Goal: Task Accomplishment & Management: Use online tool/utility

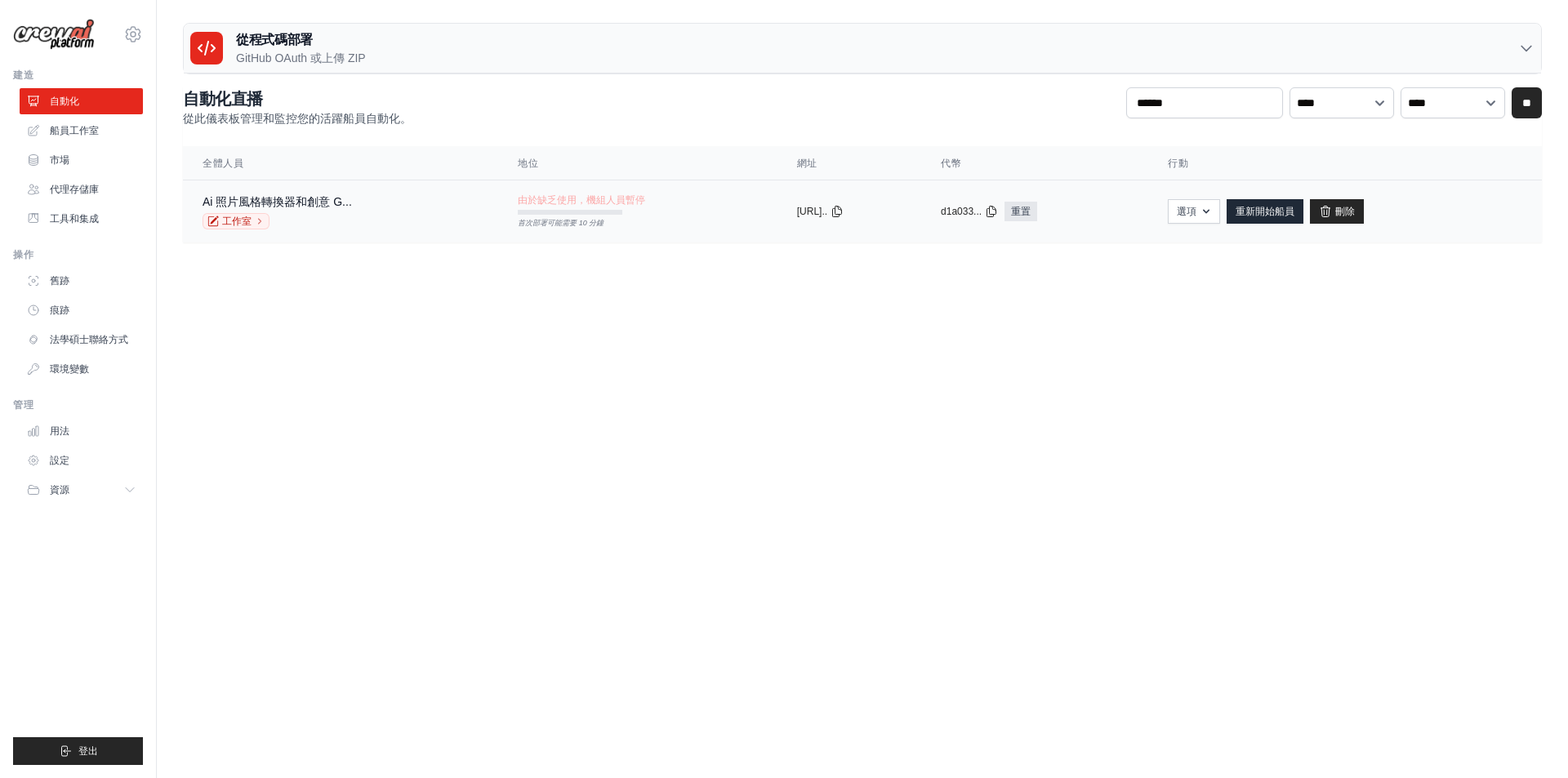
click at [642, 221] on td "由於缺乏使用，機組人員暫停 首次部署可能需要 10 分鐘" at bounding box center [637, 204] width 279 height 47
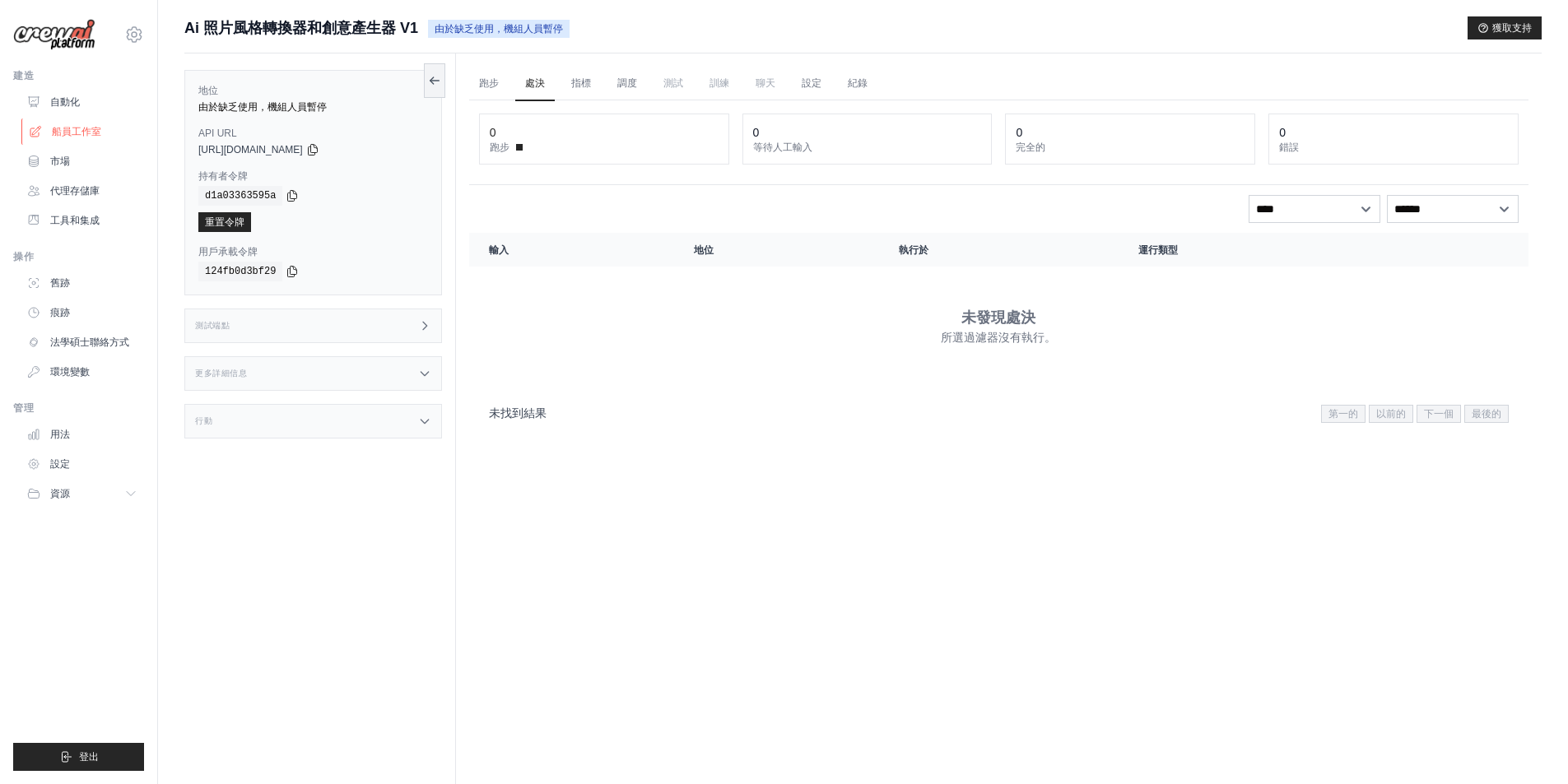
click at [71, 123] on link "船員工作室" at bounding box center [83, 132] width 124 height 26
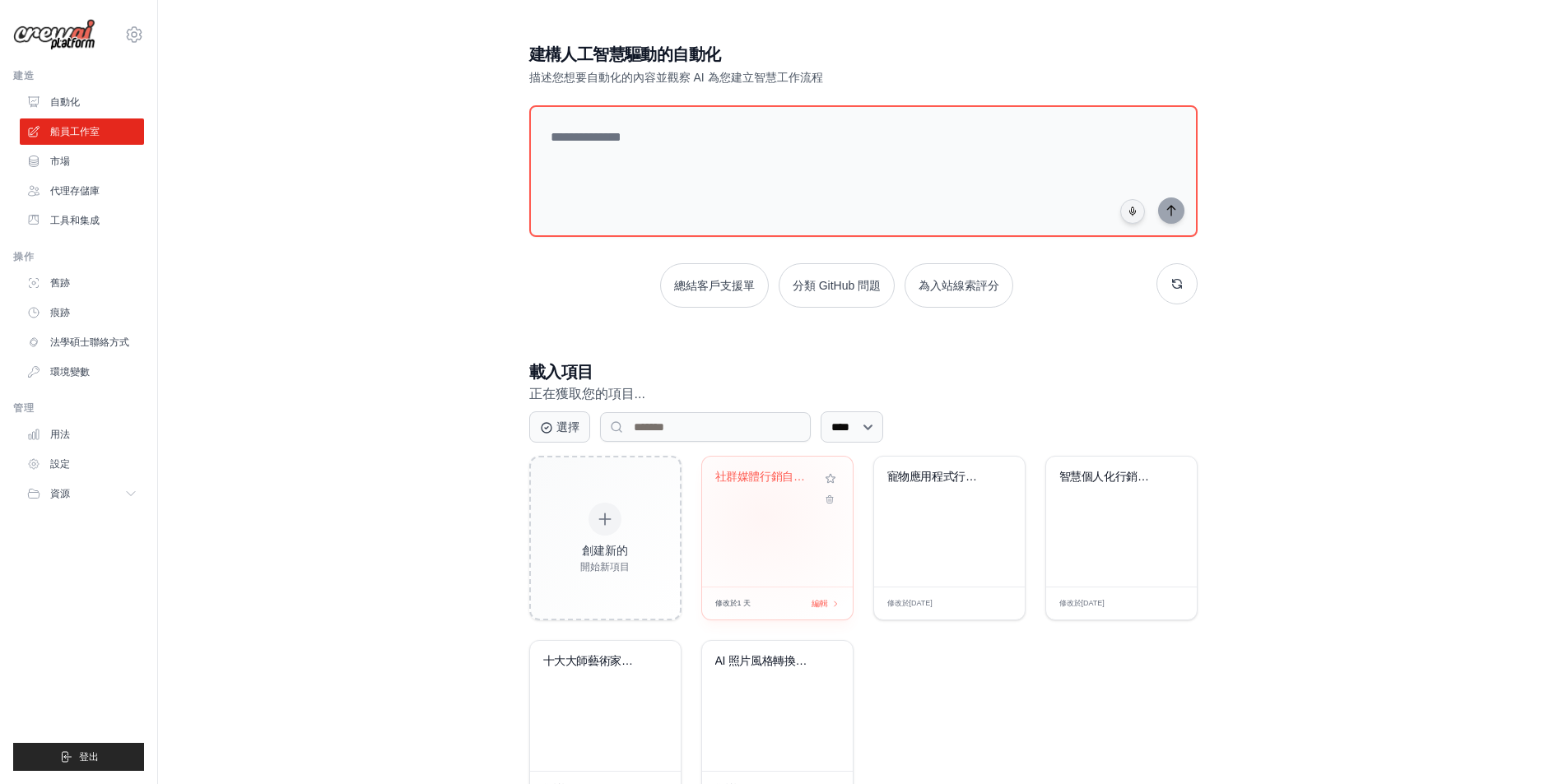
scroll to position [63, 0]
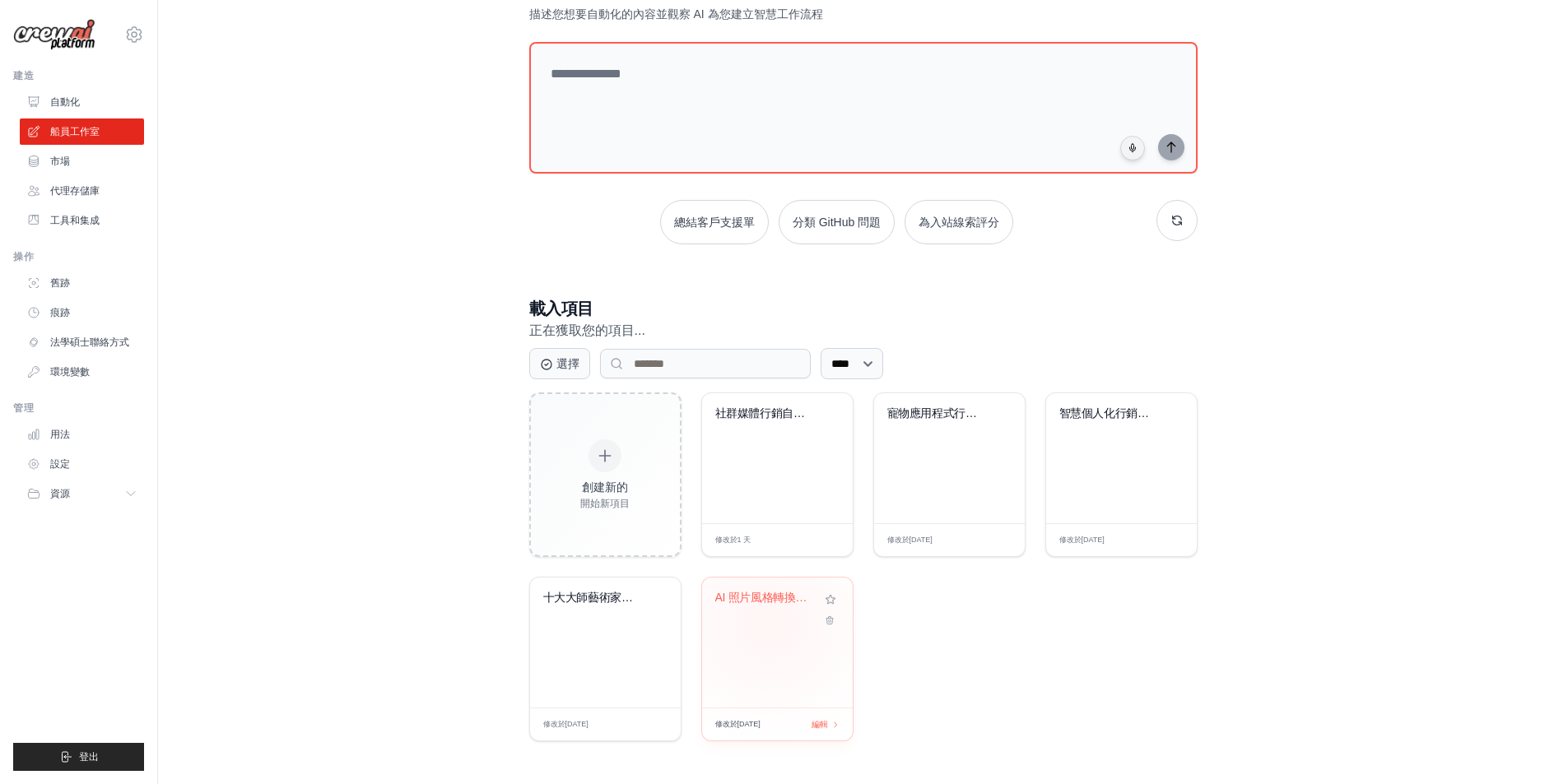
click at [769, 624] on div "AI 照片風格轉換器和創意..." at bounding box center [777, 609] width 124 height 38
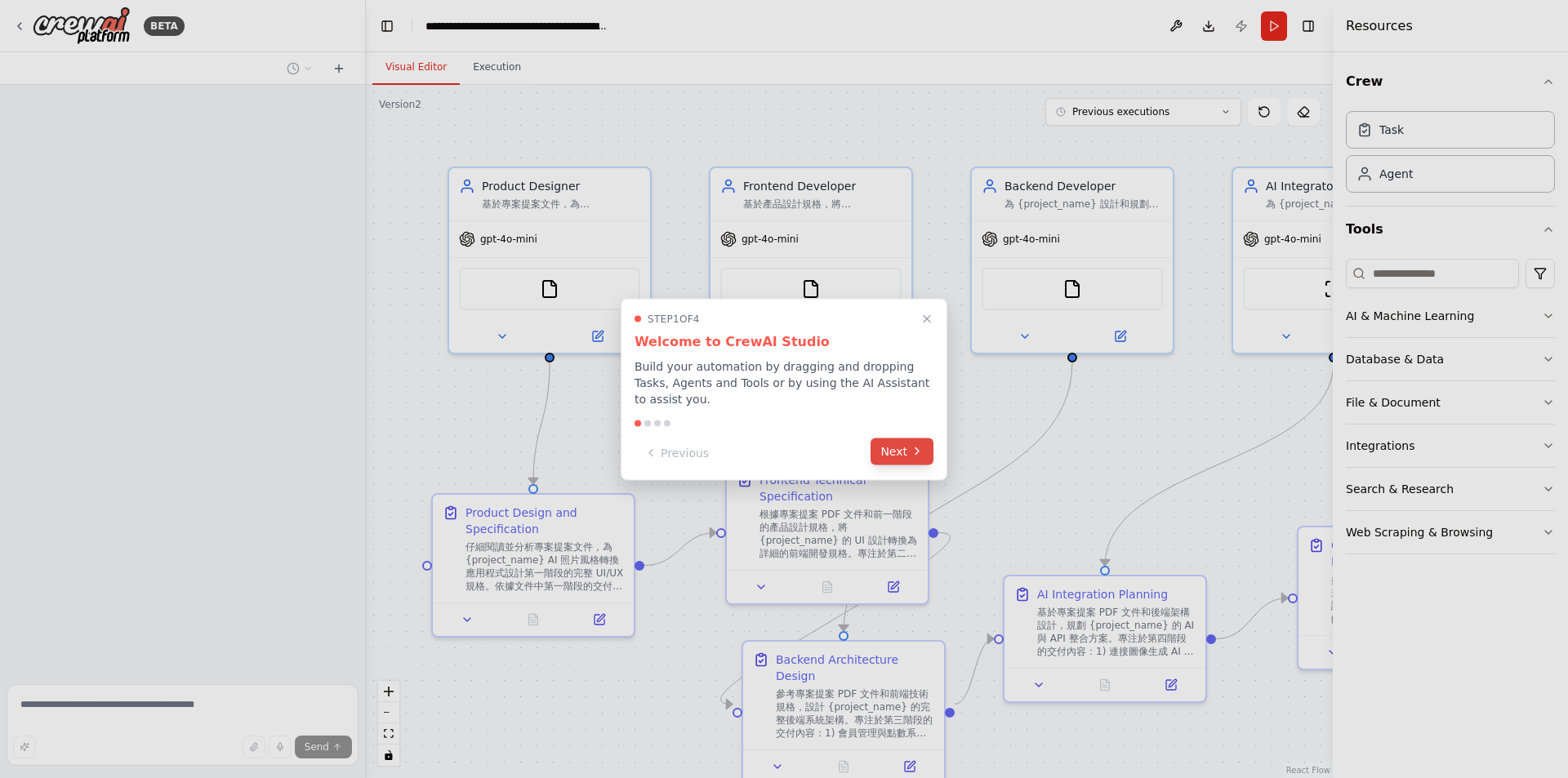
click at [908, 454] on button "Next" at bounding box center [901, 451] width 63 height 27
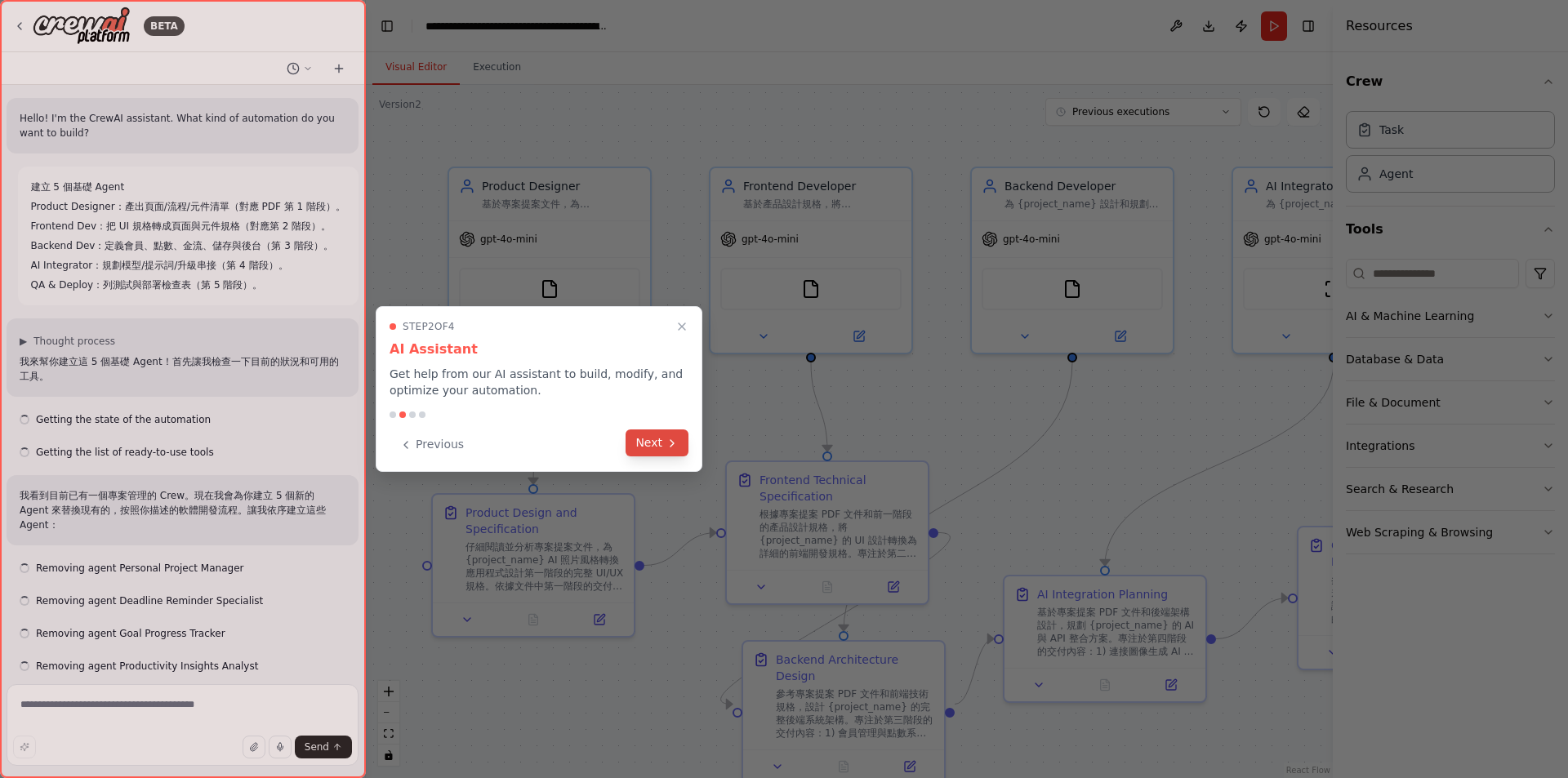
scroll to position [4397, 0]
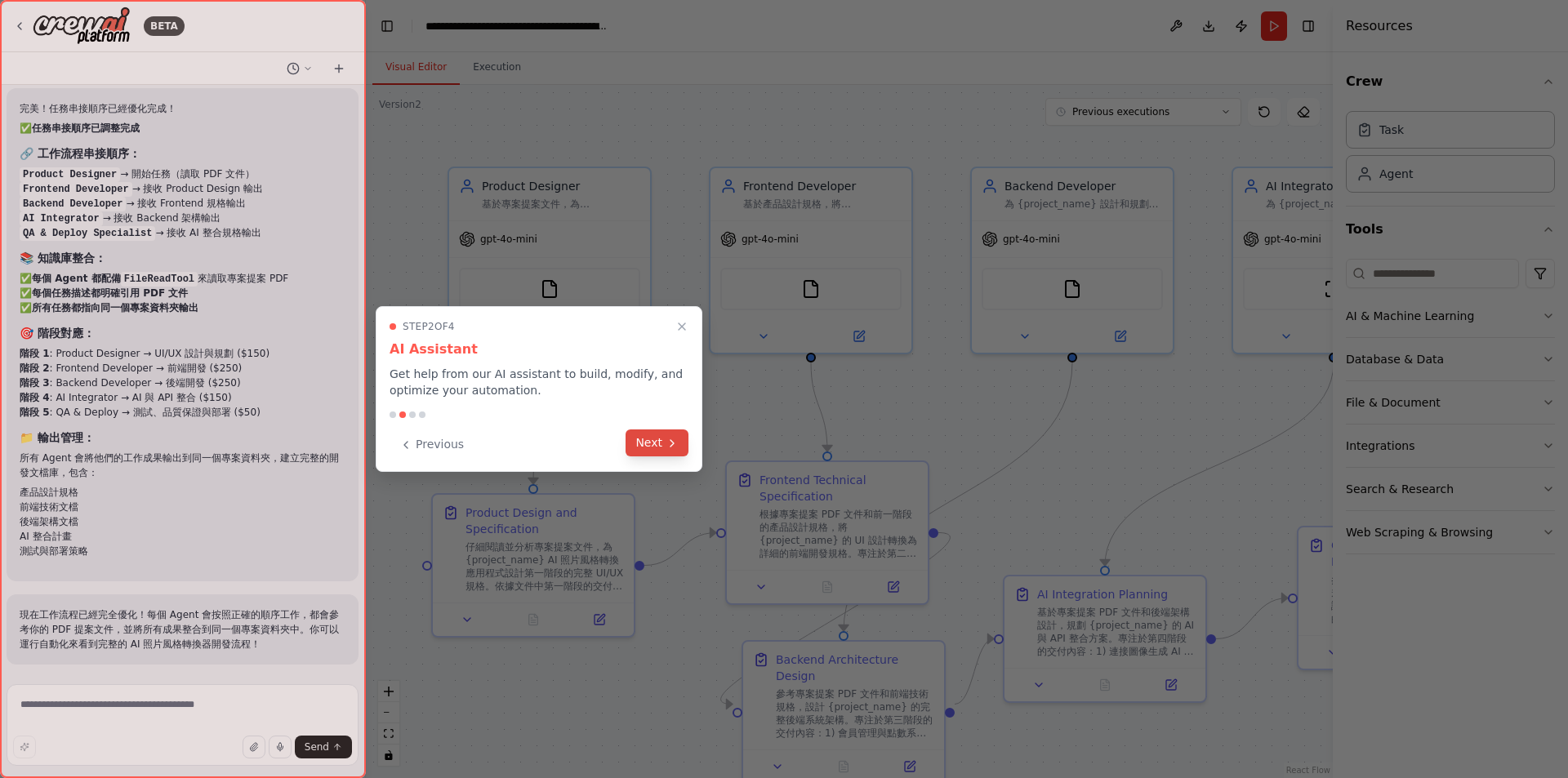
click at [626, 437] on div "Previous Next" at bounding box center [539, 444] width 299 height 27
click at [639, 437] on button "Next" at bounding box center [657, 443] width 63 height 27
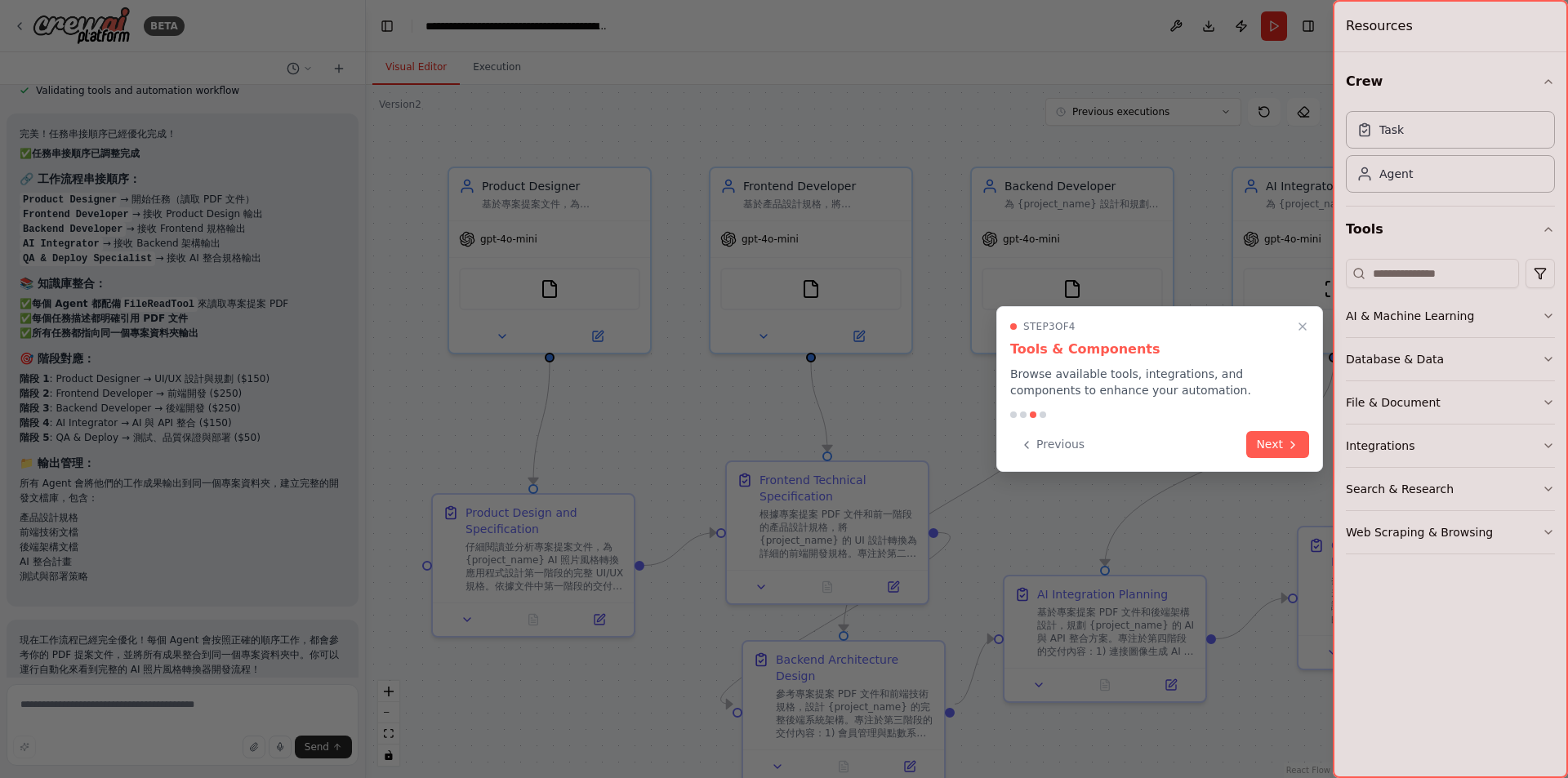
scroll to position [4424, 0]
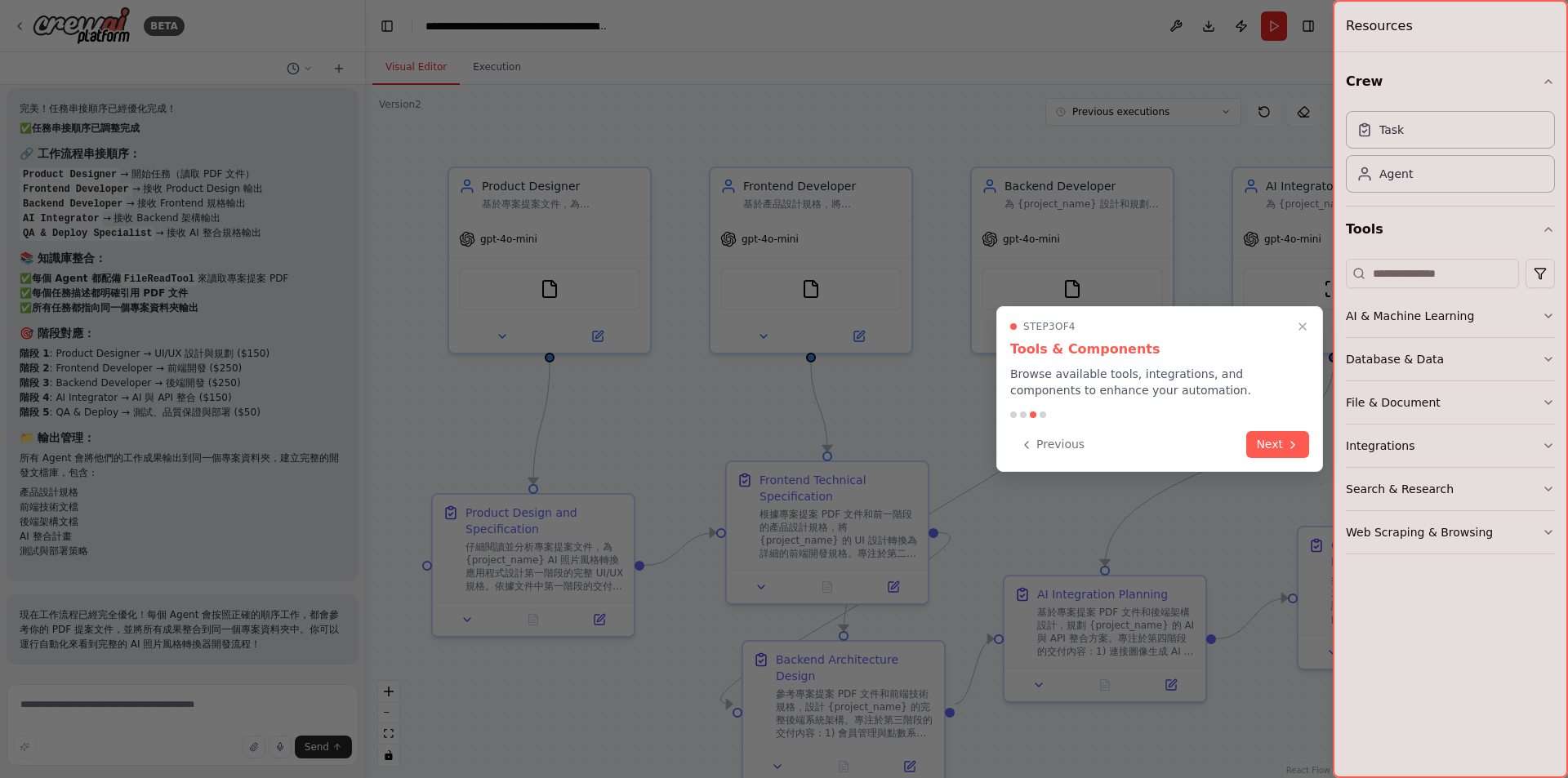
drag, startPoint x: 1251, startPoint y: 436, endPoint x: 1268, endPoint y: 446, distance: 19.7
click at [1254, 444] on button "Next" at bounding box center [1277, 444] width 63 height 27
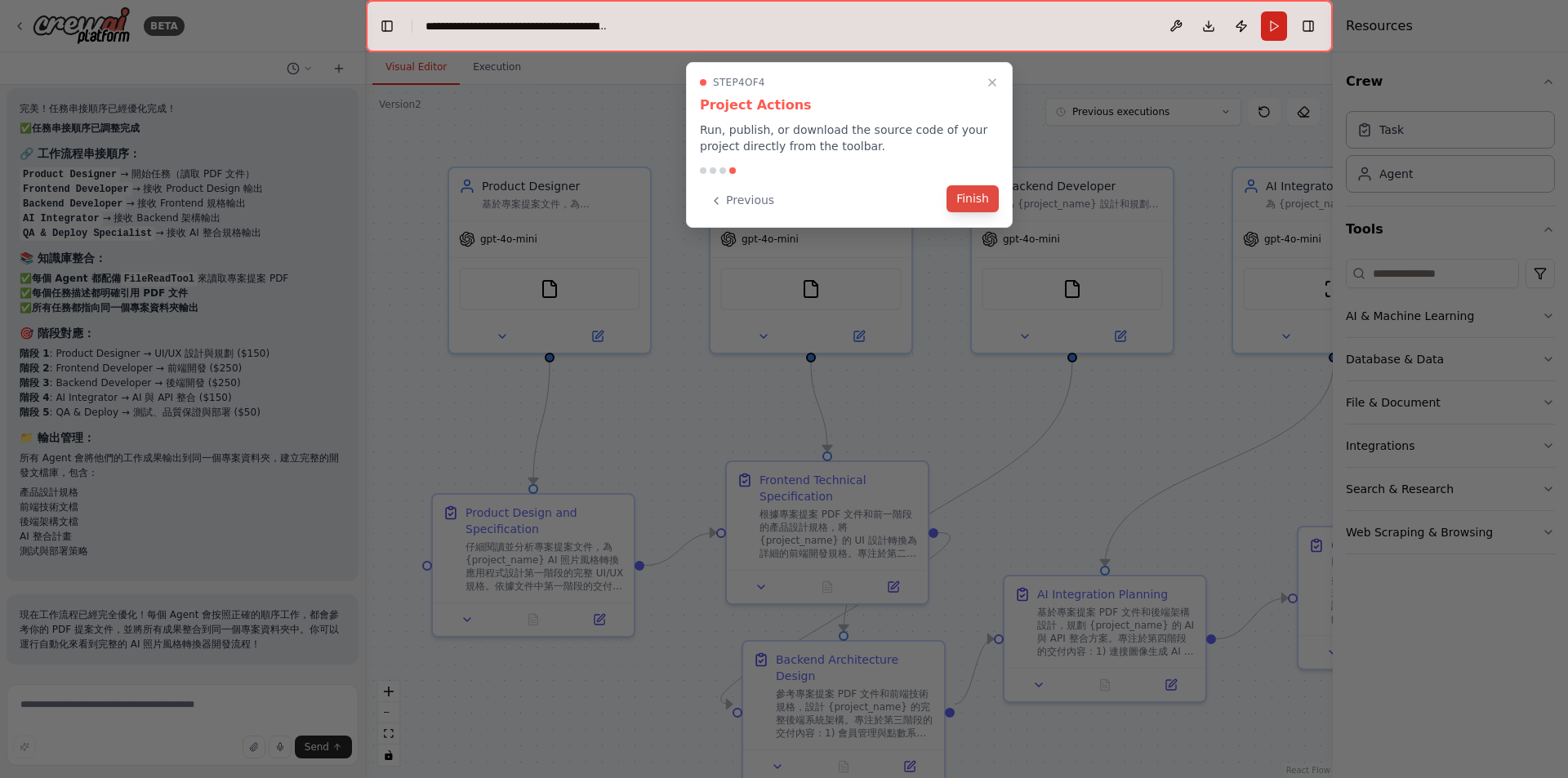
click at [967, 196] on button "Finish" at bounding box center [972, 198] width 52 height 27
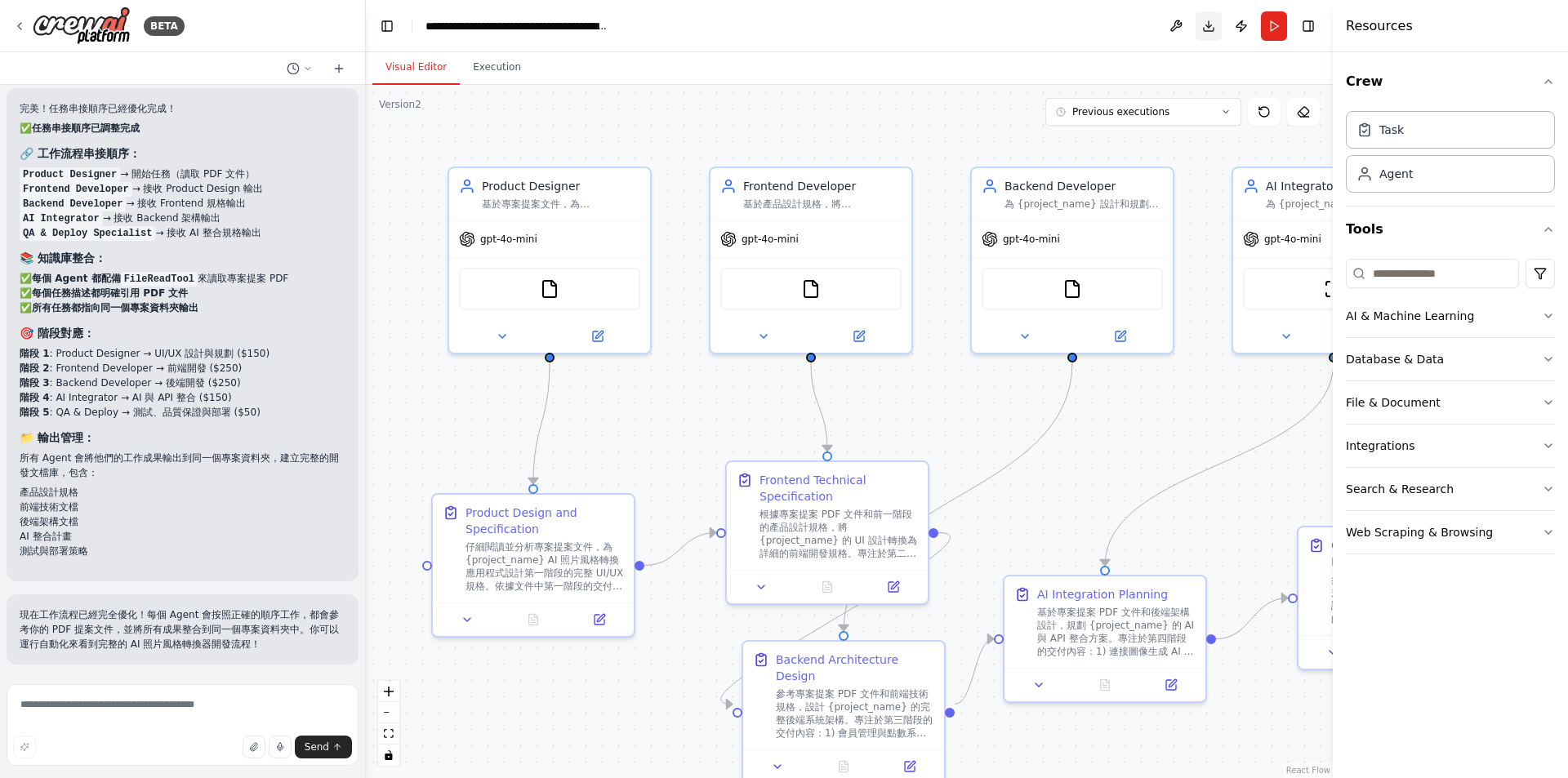
click at [1209, 21] on button "Download" at bounding box center [1209, 26] width 26 height 30
